Goal: Book appointment/travel/reservation

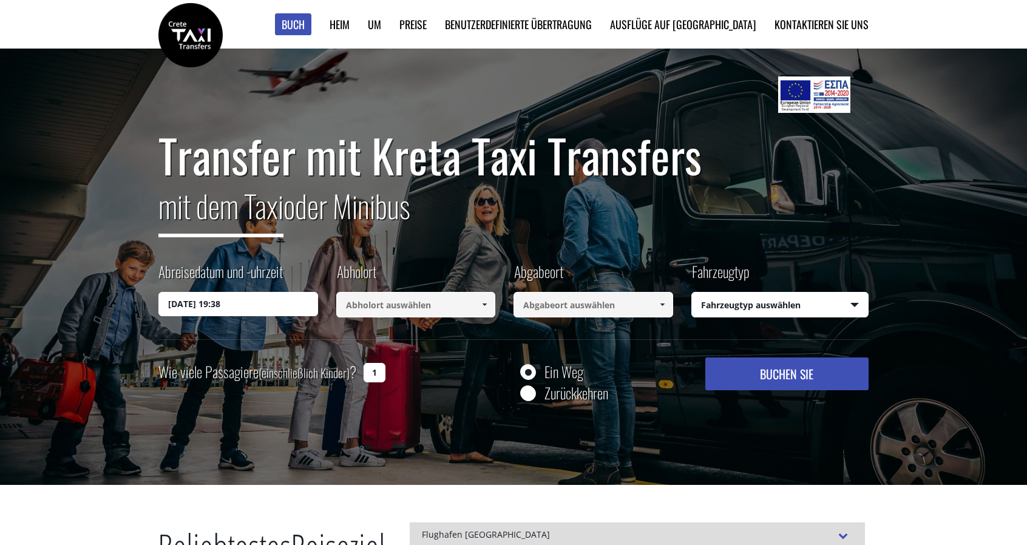
click at [205, 311] on input "30/08/2025 19:38" at bounding box center [238, 304] width 160 height 24
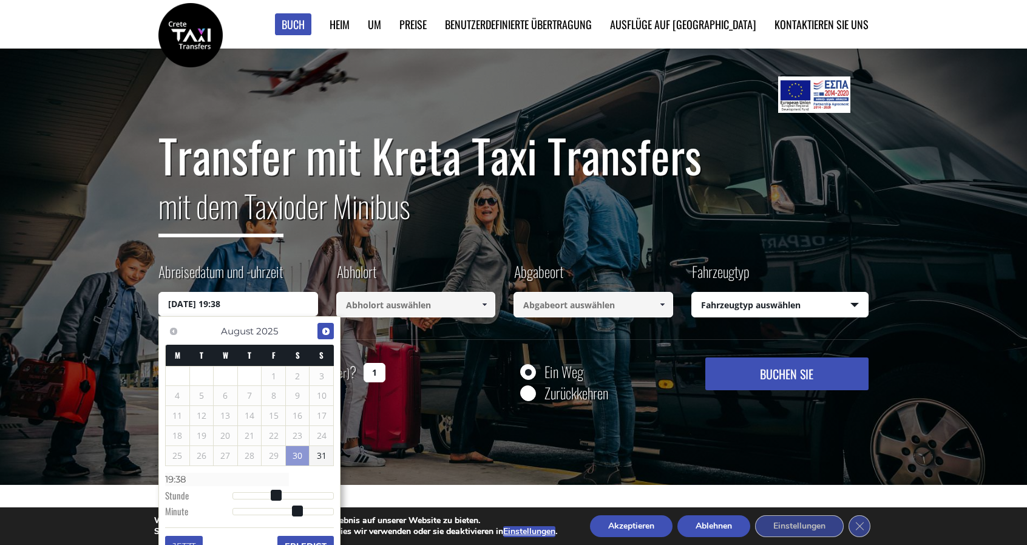
click at [327, 330] on span "Nächste" at bounding box center [326, 332] width 10 height 10
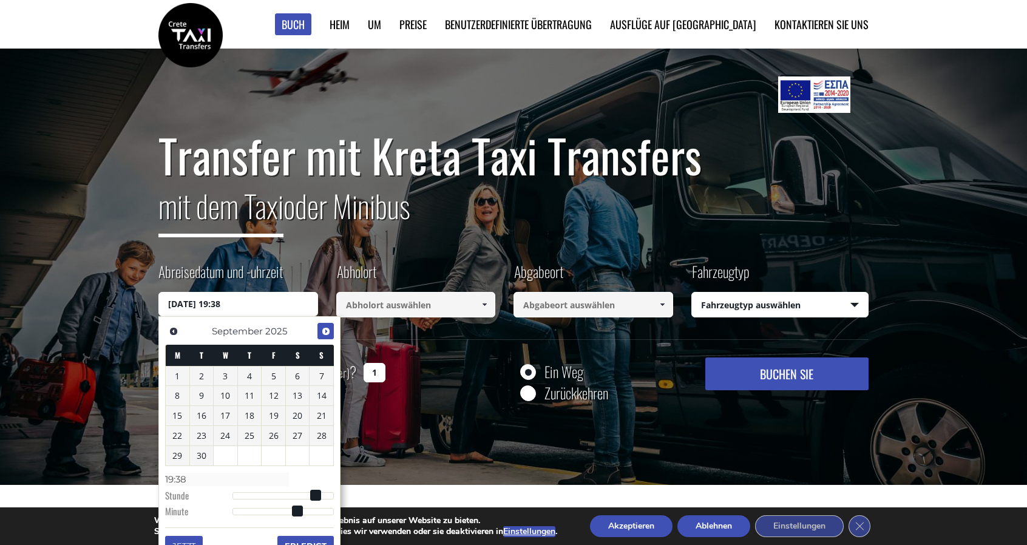
click at [327, 330] on span "Nächste" at bounding box center [326, 332] width 10 height 10
click at [225, 372] on font "1" at bounding box center [225, 376] width 5 height 12
type input "01/10/2025 00:00"
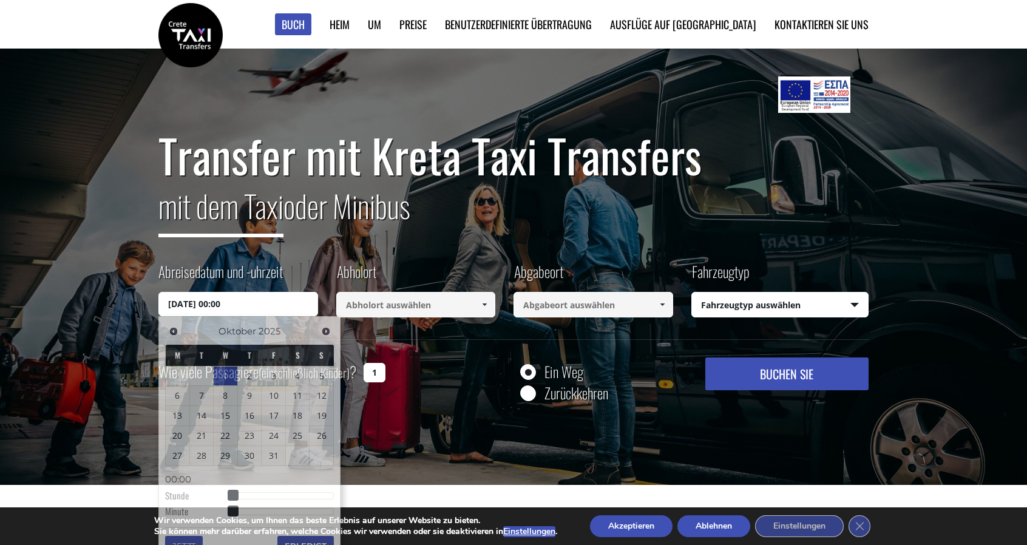
click at [393, 303] on input at bounding box center [416, 304] width 160 height 25
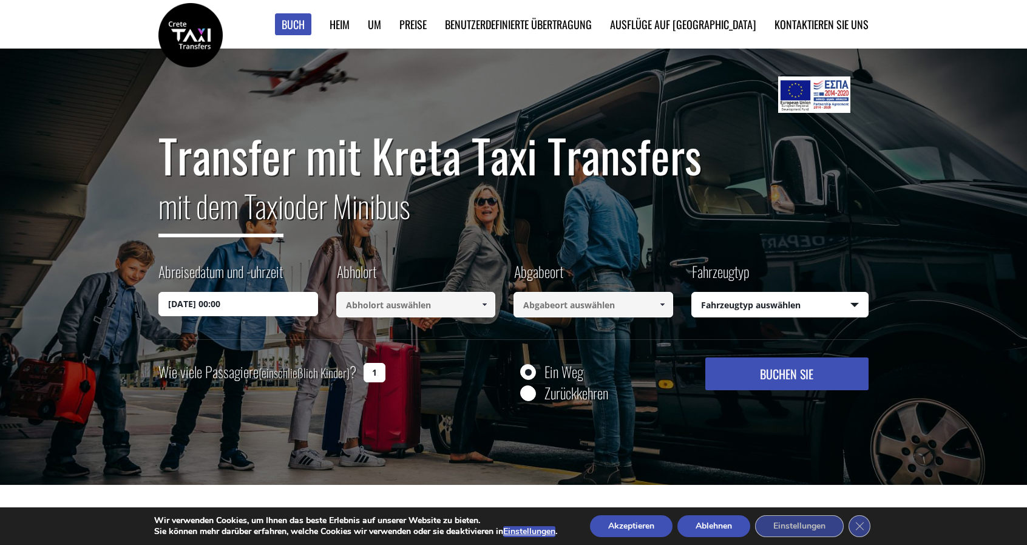
click at [393, 303] on input at bounding box center [416, 304] width 160 height 25
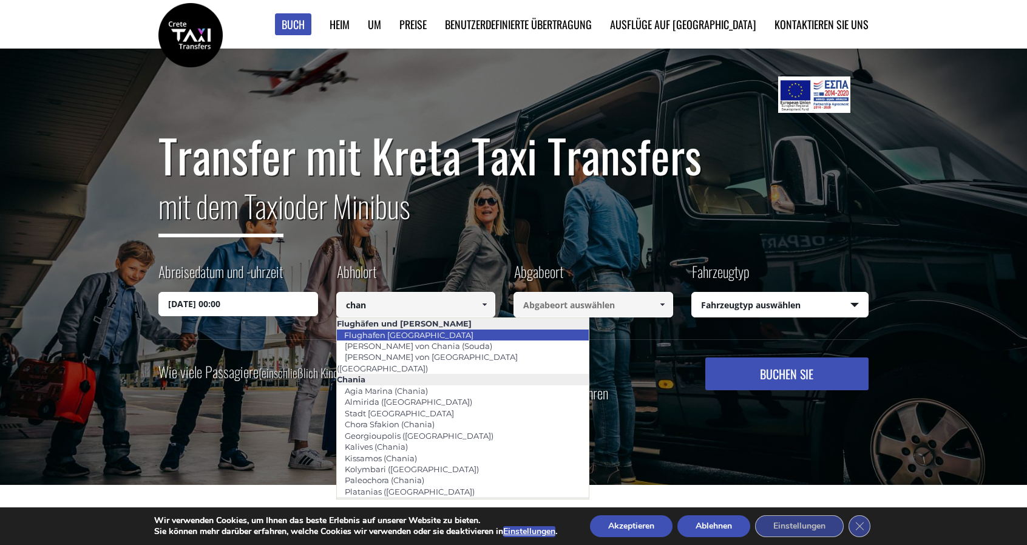
click at [406, 330] on font "Flughafen [GEOGRAPHIC_DATA]" at bounding box center [408, 335] width 129 height 10
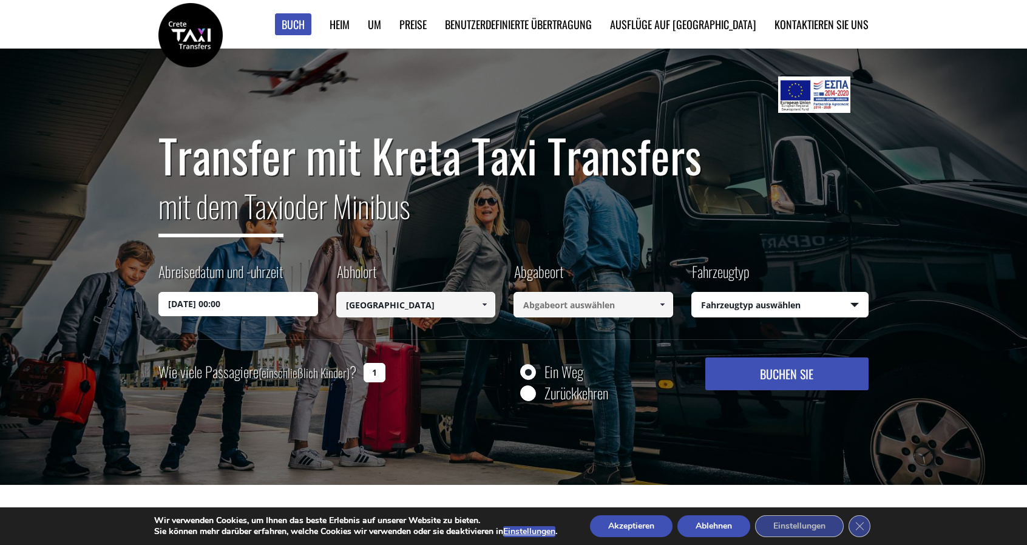
type input "[GEOGRAPHIC_DATA]"
click at [555, 305] on input at bounding box center [594, 304] width 160 height 25
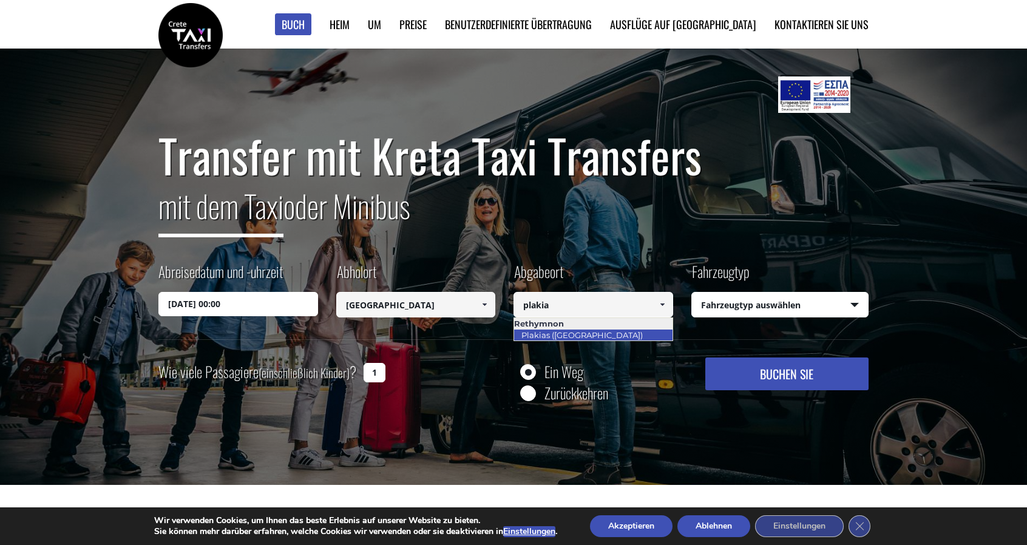
click at [565, 333] on font "Plakias ([GEOGRAPHIC_DATA])" at bounding box center [581, 335] width 121 height 10
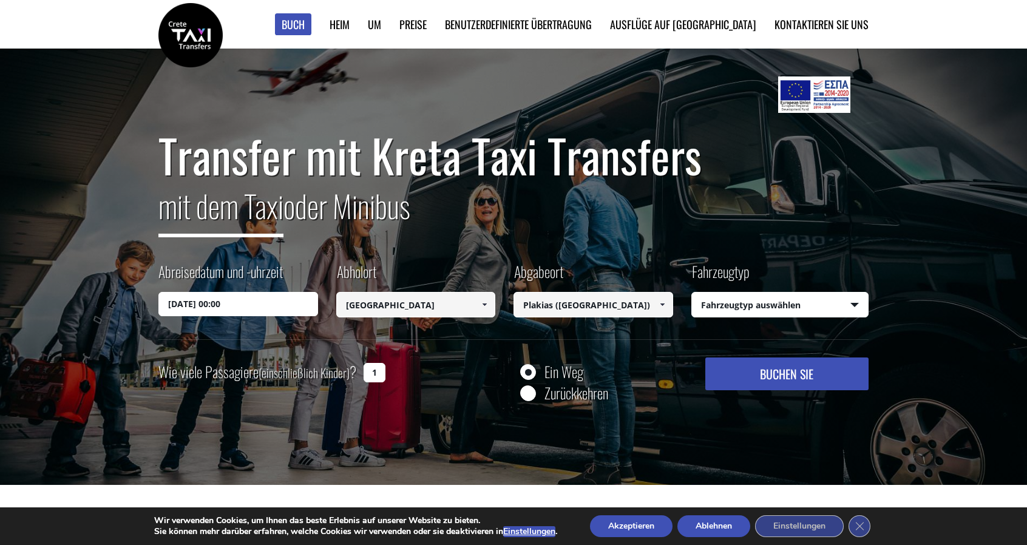
type input "Plakias ([GEOGRAPHIC_DATA])"
click at [265, 305] on input "01/10/2025 00:00" at bounding box center [238, 304] width 160 height 24
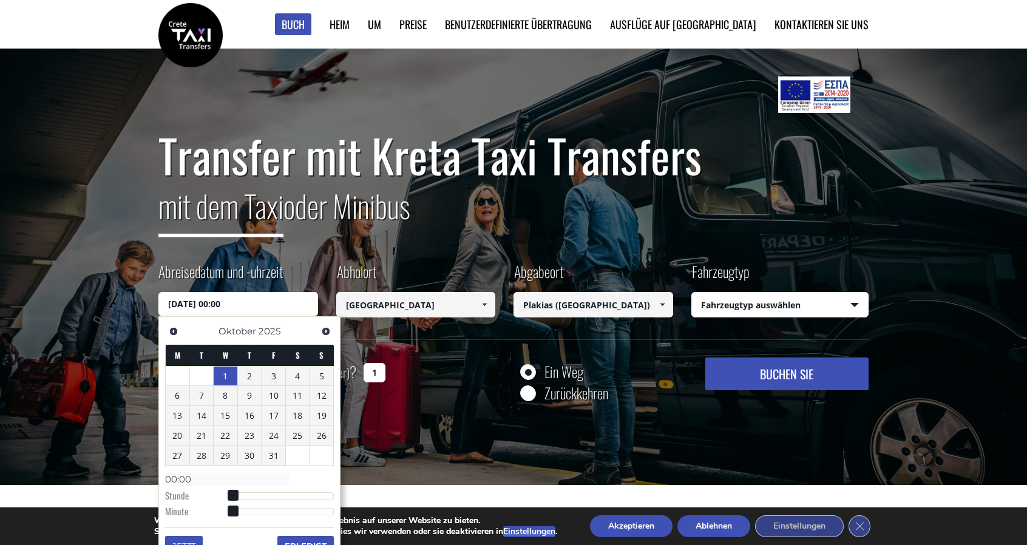
type input "01/10/2025 01:00"
type input "01:00"
type input "01/10/2025 02:00"
type input "02:00"
type input "01/10/2025 03:00"
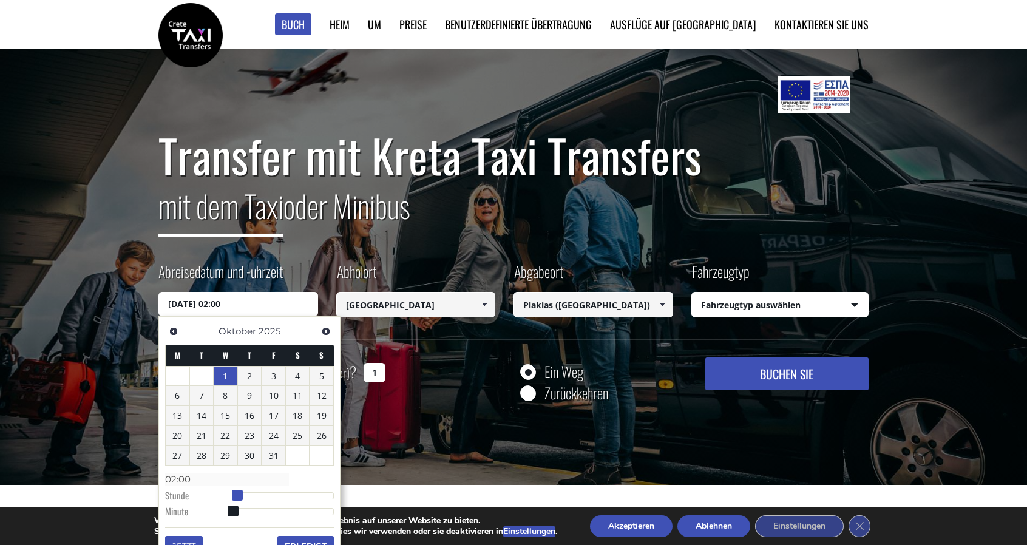
type input "03:00"
type input "01/10/2025 04:00"
type input "04:00"
type input "01/10/2025 05:00"
type input "05:00"
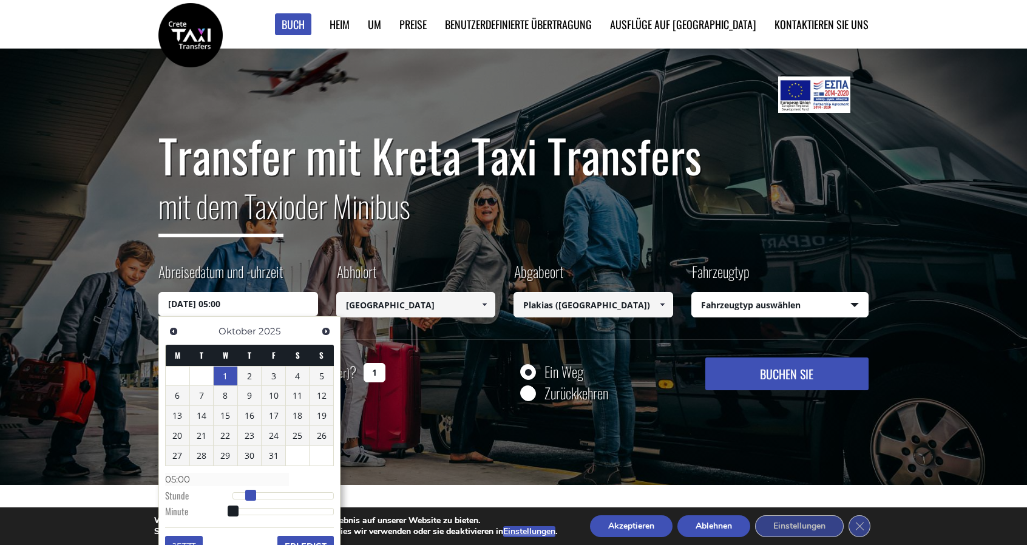
type input "01/10/2025 06:00"
type input "06:00"
type input "01/10/2025 07:00"
type input "07:00"
type input "01/10/2025 08:00"
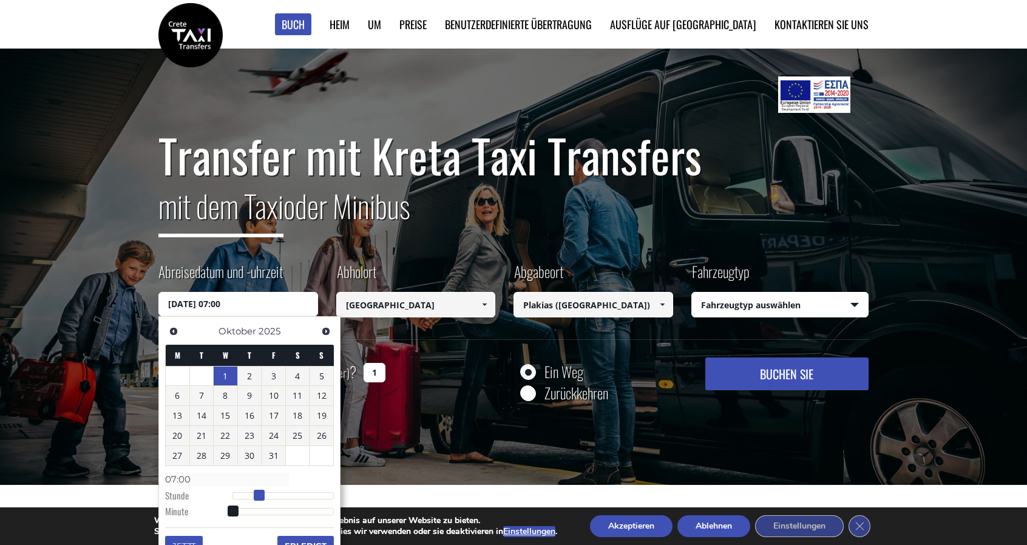
type input "08:00"
type input "01/10/2025 09:00"
type input "09:00"
type input "01/10/2025 10:00"
type input "10:00"
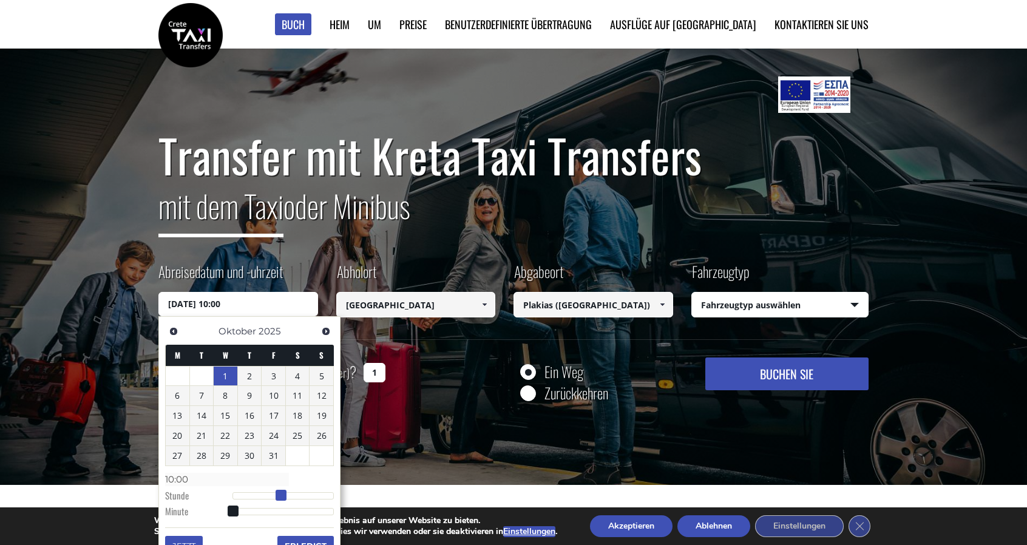
type input "01/10/2025 11:00"
type input "11:00"
type input "01/10/2025 12:00"
type input "12:00"
type input "01/10/2025 13:00"
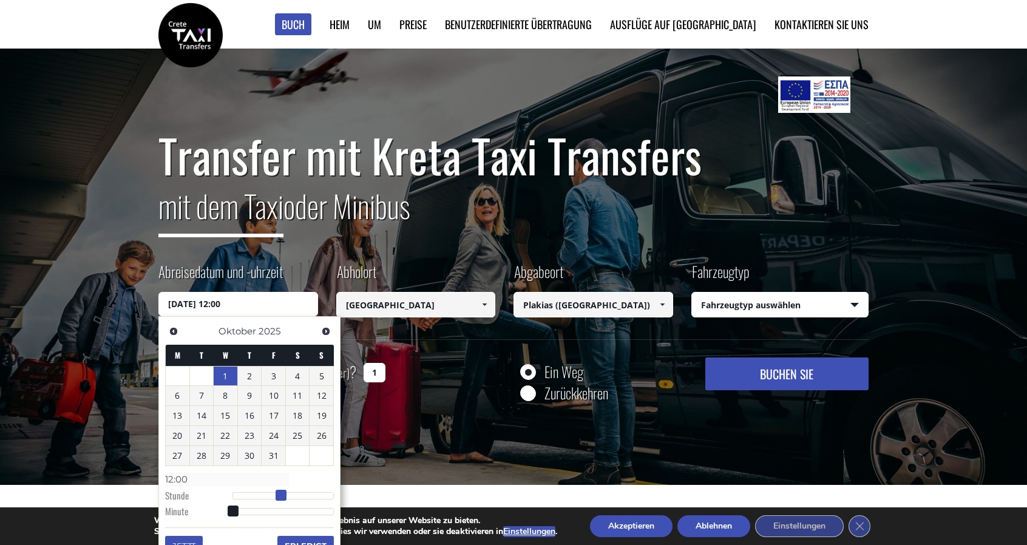
type input "13:00"
type input "01/10/2025 14:00"
type input "14:00"
type input "01/10/2025 15:00"
type input "15:00"
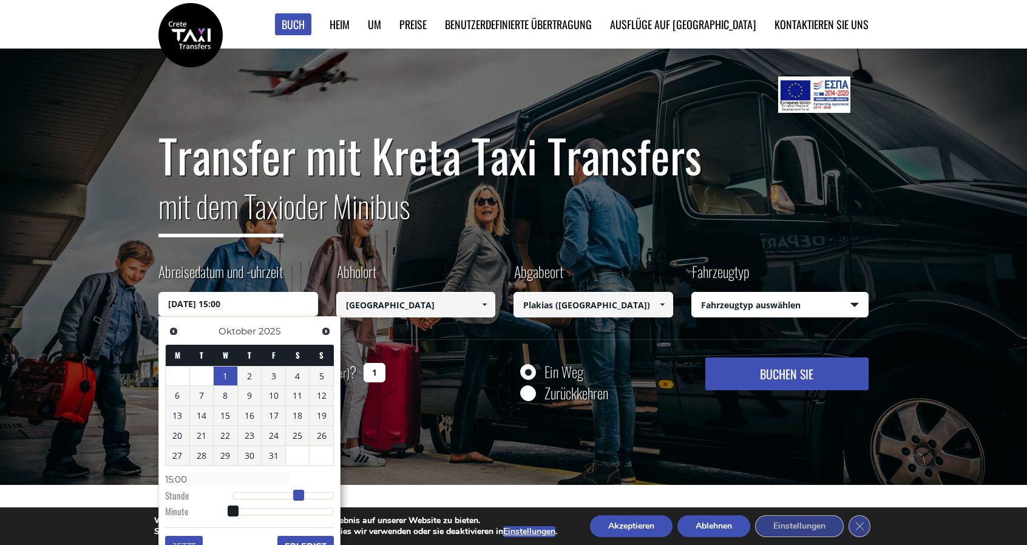
type input "01/10/2025 16:00"
type input "16:00"
type input "01/10/2025 17:00"
type input "17:00"
type input "01/10/2025 18:00"
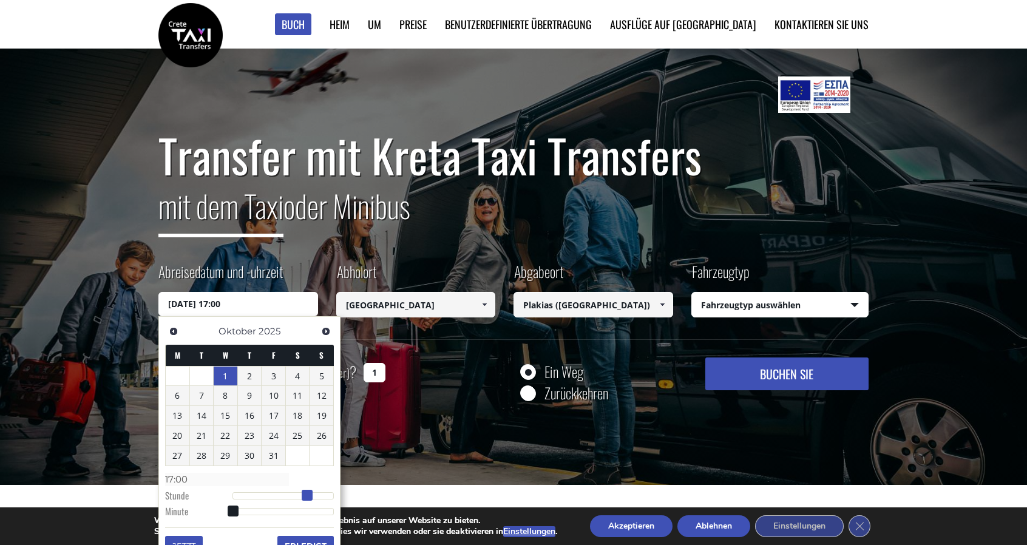
type input "18:00"
type input "01/10/2025 19:00"
type input "19:00"
drag, startPoint x: 234, startPoint y: 493, endPoint x: 316, endPoint y: 490, distance: 81.4
click at [316, 490] on span at bounding box center [315, 495] width 11 height 11
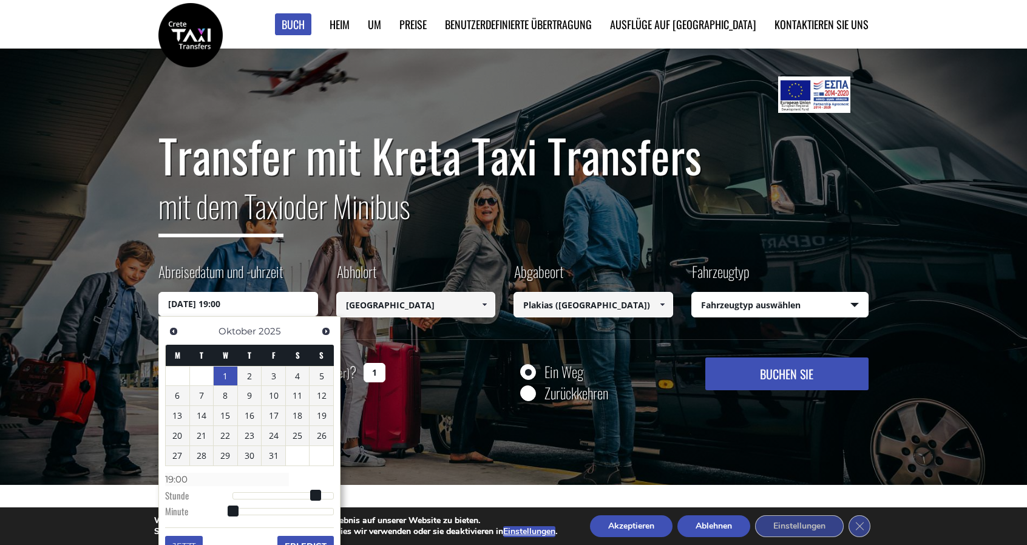
click at [303, 541] on font "Erledigt" at bounding box center [306, 546] width 42 height 10
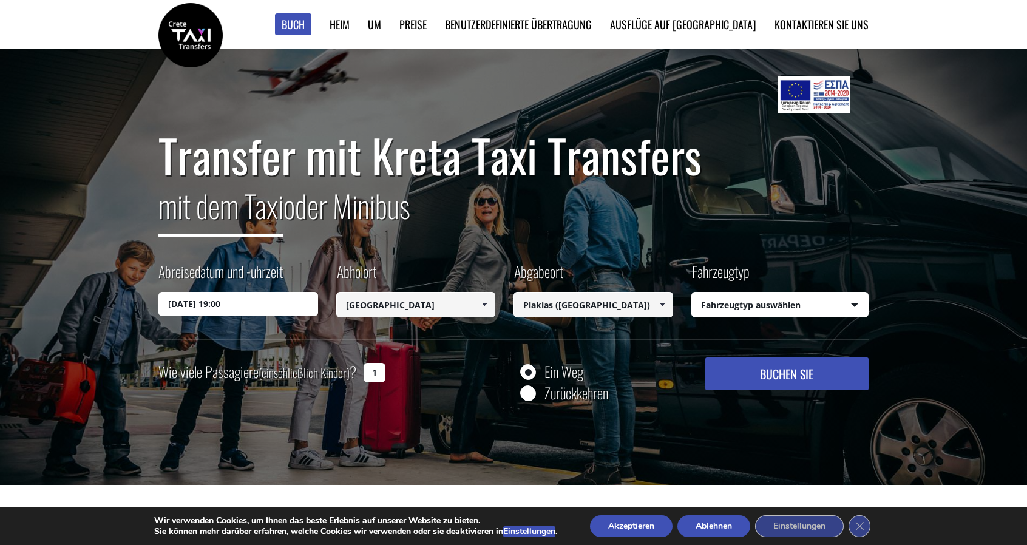
click at [782, 374] on font "BUCHEN SIE" at bounding box center [786, 374] width 53 height 18
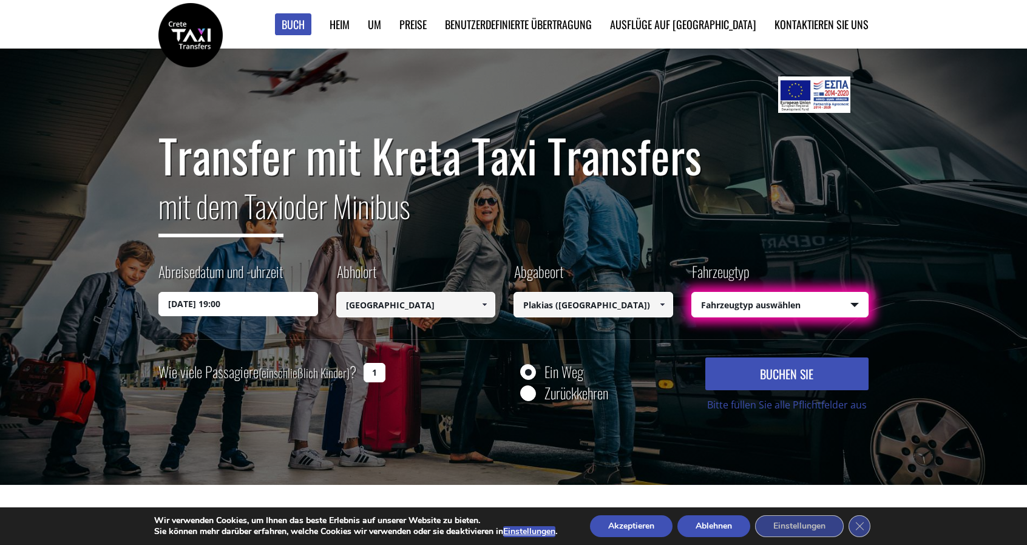
click at [804, 376] on font "BUCHEN SIE" at bounding box center [786, 374] width 53 height 18
click at [804, 303] on select "Fahrzeugtyp auswählen Taxi (4 Passagiere) Mercedes E-Klasse Mini Van (7 Passagi…" at bounding box center [780, 305] width 177 height 25
select select "540"
click at [692, 293] on select "Fahrzeugtyp auswählen Taxi (4 Passagiere) Mercedes E-Klasse Mini Van (7 Passagi…" at bounding box center [780, 305] width 177 height 25
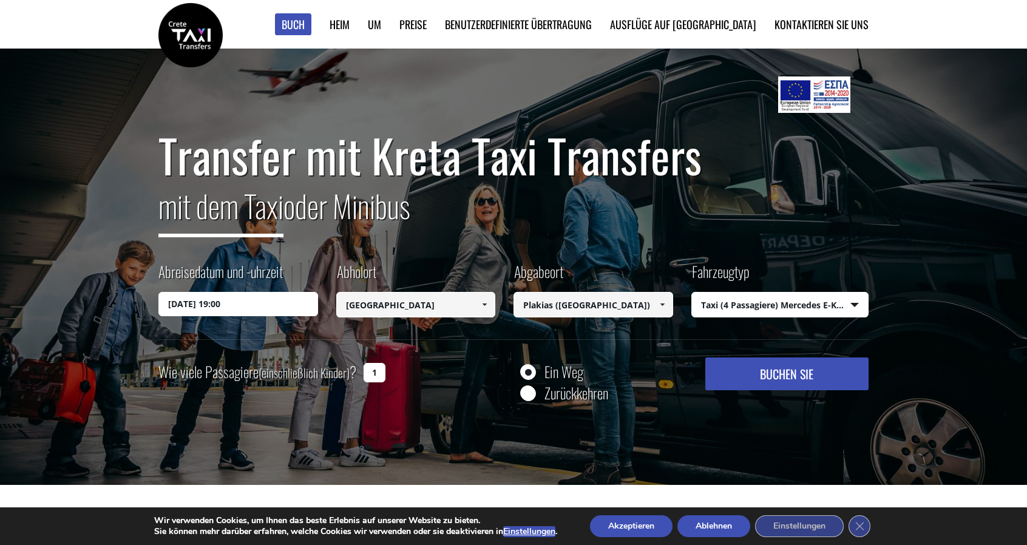
click at [788, 373] on font "BUCHEN SIE" at bounding box center [786, 374] width 53 height 18
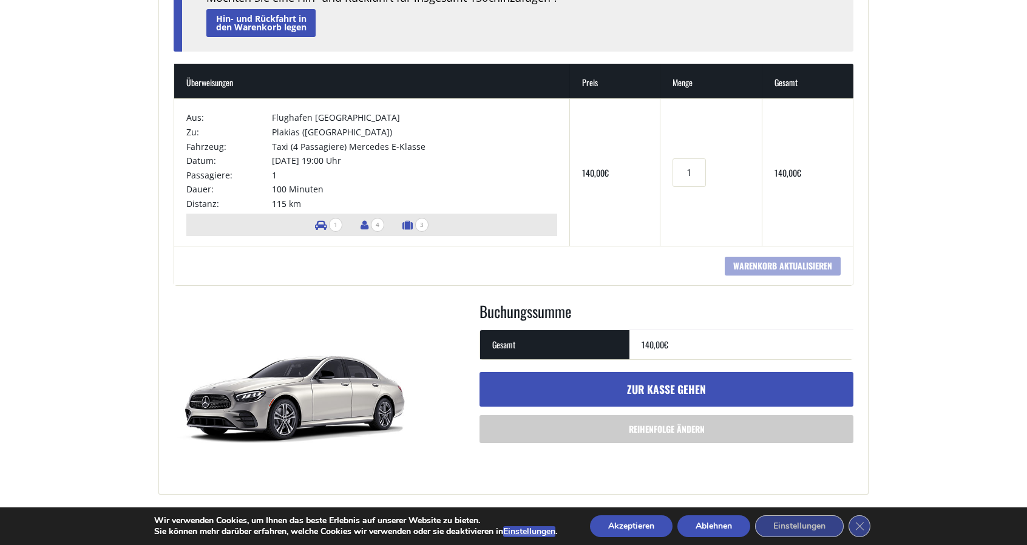
scroll to position [182, 0]
